Goal: Use online tool/utility: Utilize a website feature to perform a specific function

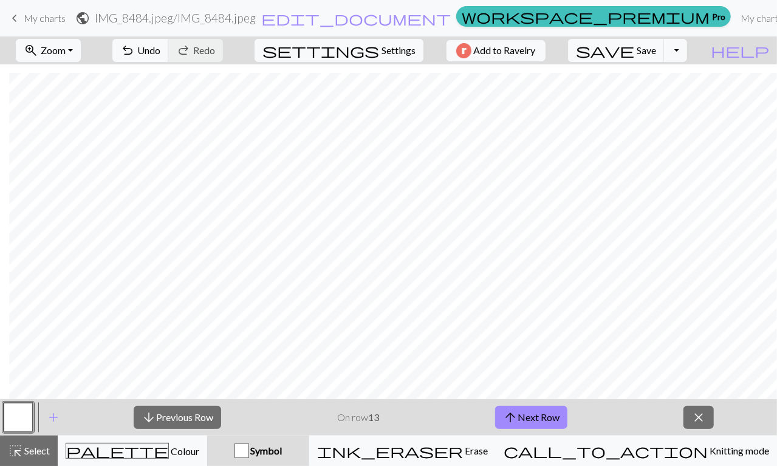
scroll to position [758, 9]
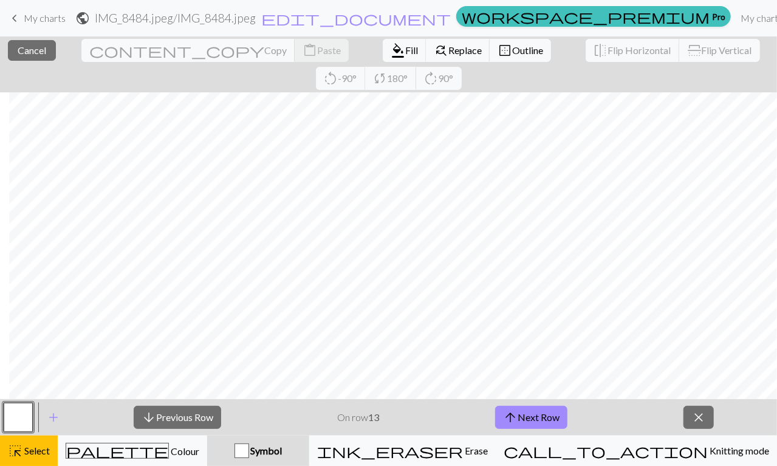
click at [51, 448] on button "highlight_alt Select Select" at bounding box center [29, 451] width 58 height 30
click at [41, 455] on span "Select" at bounding box center [35, 451] width 27 height 12
click at [49, 439] on button "highlight_alt Select Select" at bounding box center [29, 451] width 58 height 30
click at [52, 445] on button "highlight_alt Select Select" at bounding box center [29, 451] width 58 height 30
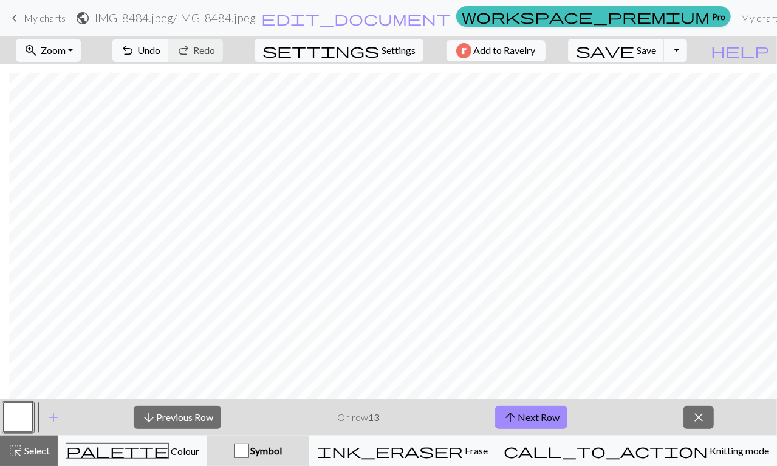
click at [66, 52] on span "Zoom" at bounding box center [53, 50] width 25 height 12
click at [112, 103] on button "Fit width" at bounding box center [64, 95] width 96 height 19
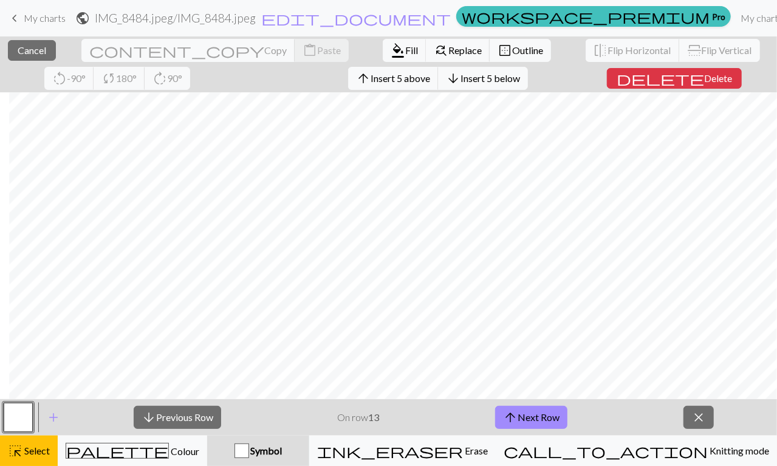
click at [36, 51] on span "Cancel" at bounding box center [32, 50] width 29 height 12
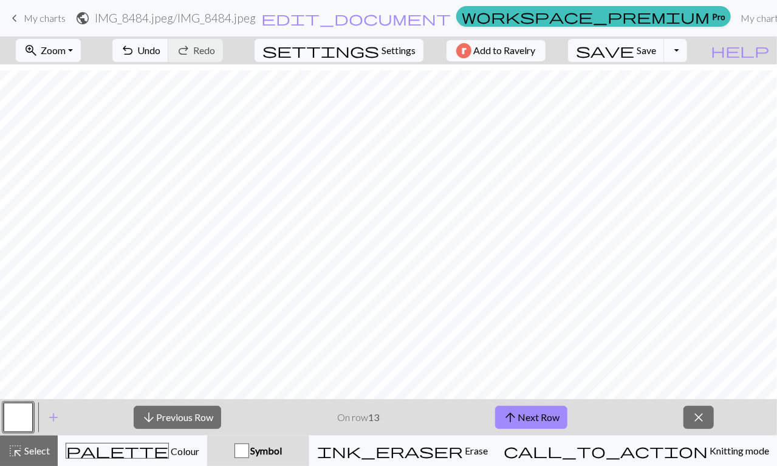
scroll to position [809, 0]
click at [559, 413] on button "arrow_upward Next Row" at bounding box center [531, 417] width 72 height 23
click at [199, 420] on button "arrow_downward Previous Row" at bounding box center [177, 417] width 87 height 23
click at [520, 423] on button "arrow_upward Next Row" at bounding box center [531, 417] width 72 height 23
click at [511, 418] on span "arrow_upward" at bounding box center [510, 417] width 15 height 17
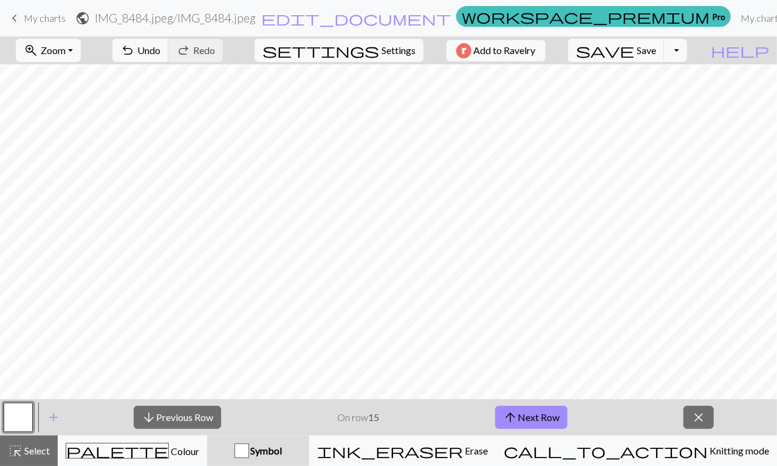
click at [524, 417] on button "arrow_upward Next Row" at bounding box center [531, 417] width 72 height 23
click at [518, 419] on button "arrow_upward Next Row" at bounding box center [531, 417] width 72 height 23
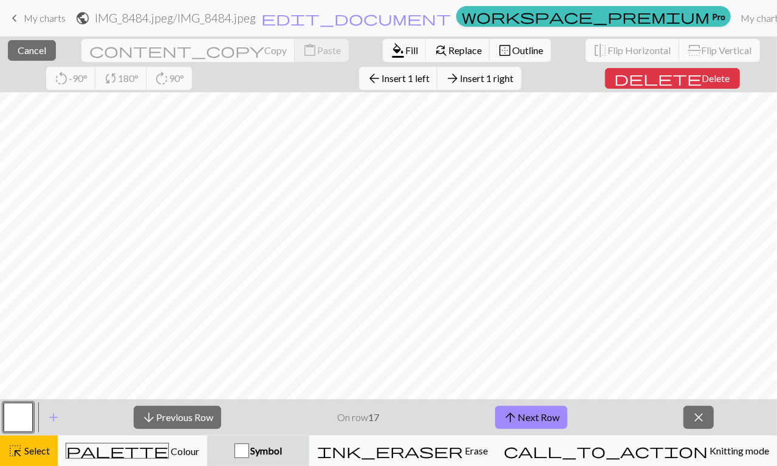
click at [12, 58] on button "close Cancel" at bounding box center [32, 50] width 48 height 21
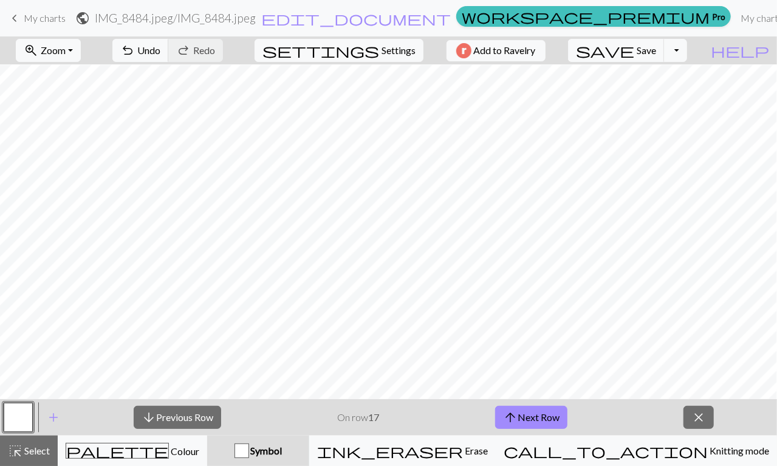
click at [60, 48] on span "Zoom" at bounding box center [53, 50] width 25 height 12
click at [52, 79] on button "Fit all" at bounding box center [64, 76] width 96 height 19
